Goal: Find contact information: Obtain details needed to contact an individual or organization

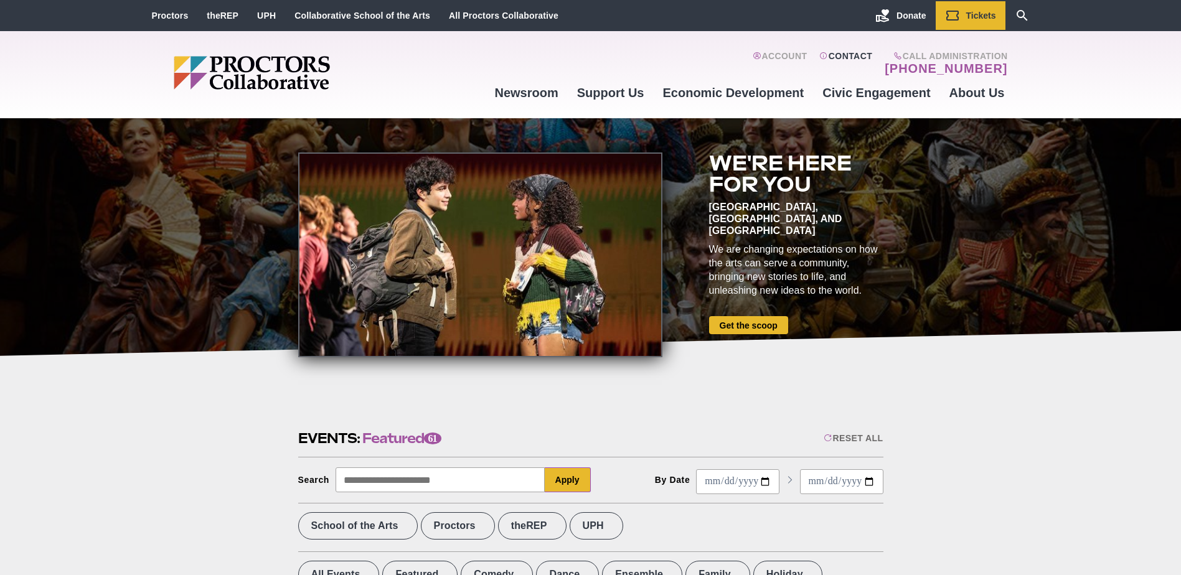
click at [867, 53] on link "Contact" at bounding box center [845, 63] width 53 height 25
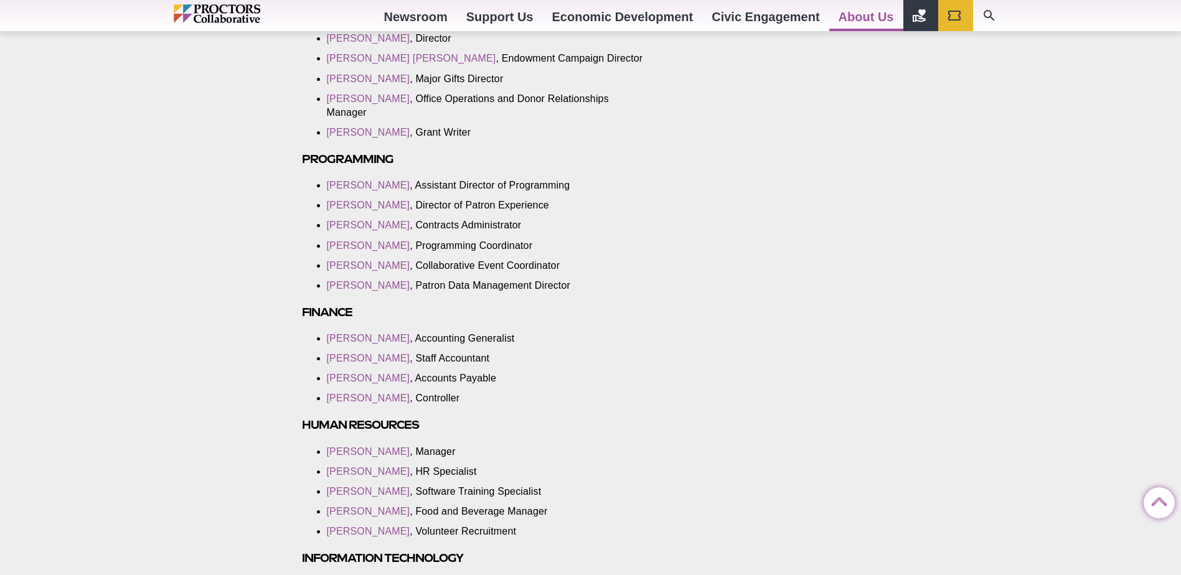
scroll to position [1183, 0]
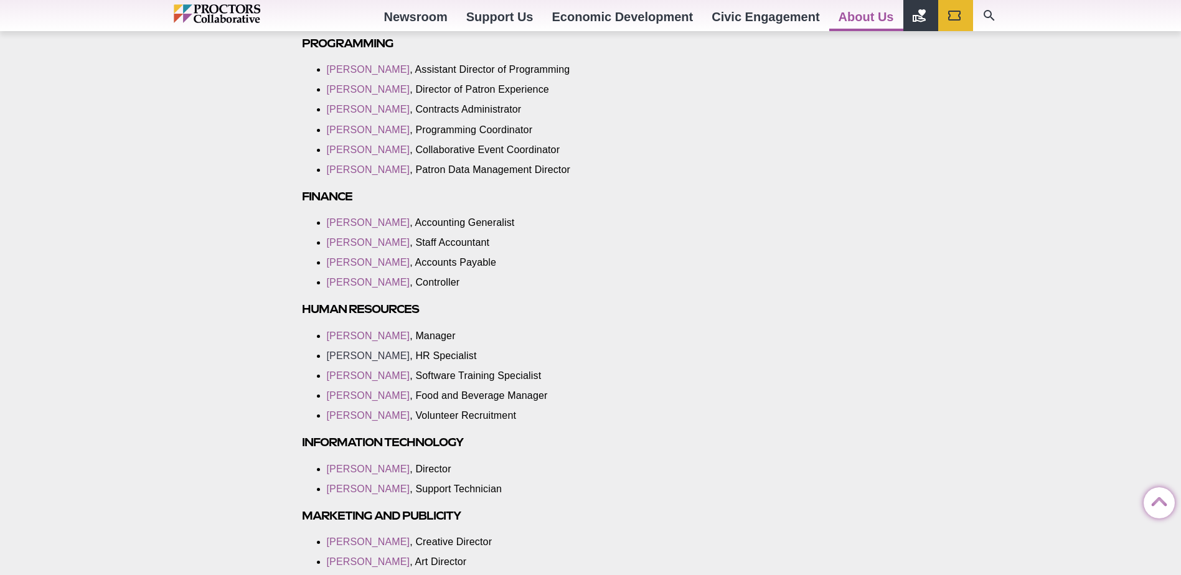
click at [348, 355] on link "[PERSON_NAME]" at bounding box center [368, 355] width 83 height 11
click at [359, 339] on link "[PERSON_NAME]" at bounding box center [368, 336] width 83 height 11
click at [338, 335] on link "[PERSON_NAME]" at bounding box center [368, 336] width 83 height 11
